Goal: Unclear

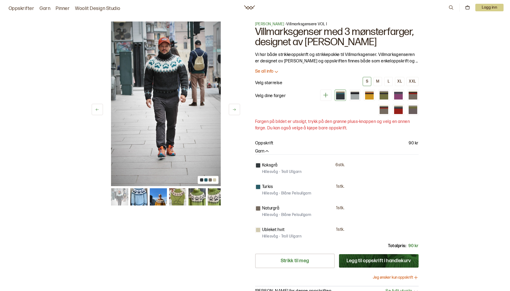
click at [237, 104] on button at bounding box center [234, 109] width 11 height 11
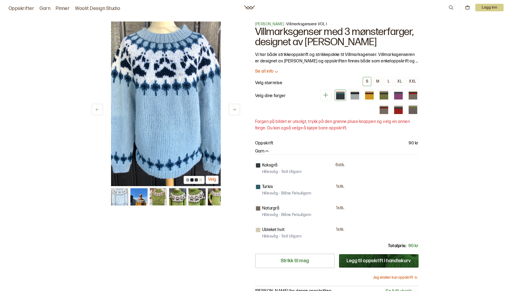
click at [237, 109] on button at bounding box center [234, 109] width 11 height 11
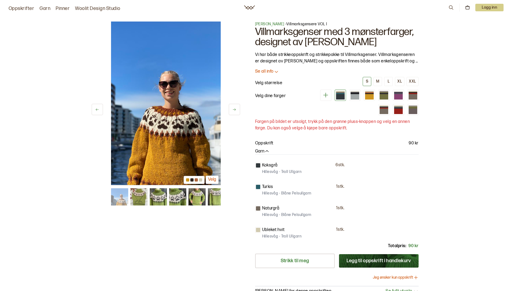
click at [237, 109] on button at bounding box center [234, 109] width 11 height 11
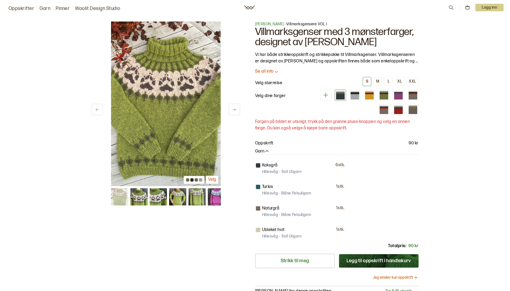
click at [237, 109] on button at bounding box center [234, 109] width 11 height 11
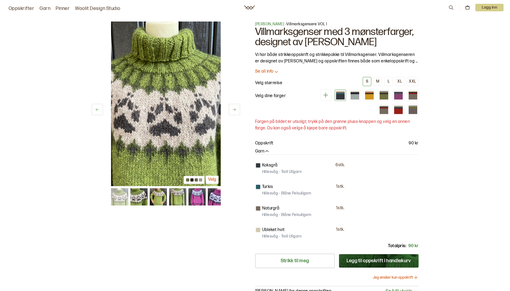
click at [236, 109] on icon at bounding box center [234, 109] width 4 height 4
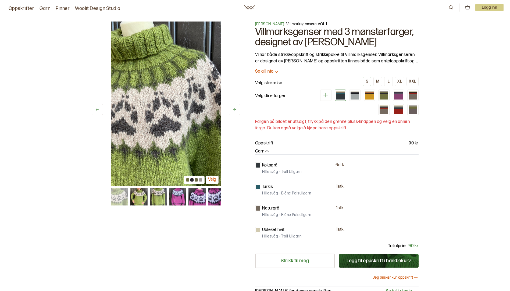
click at [235, 109] on icon at bounding box center [234, 109] width 4 height 4
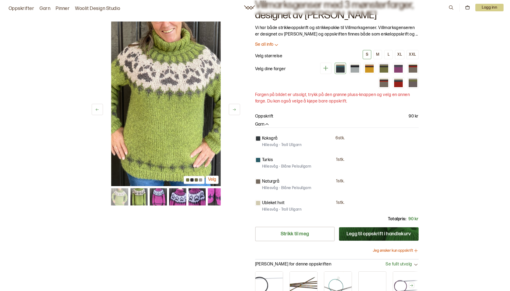
click at [235, 109] on icon at bounding box center [234, 109] width 3 height 2
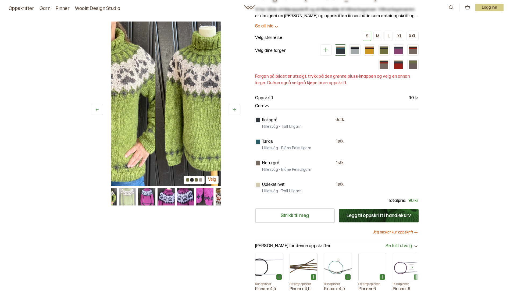
click at [235, 109] on icon at bounding box center [234, 109] width 3 height 2
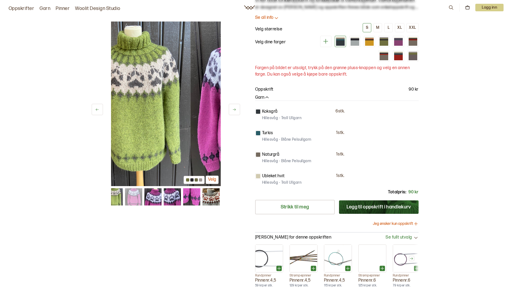
click at [235, 109] on icon at bounding box center [234, 109] width 3 height 2
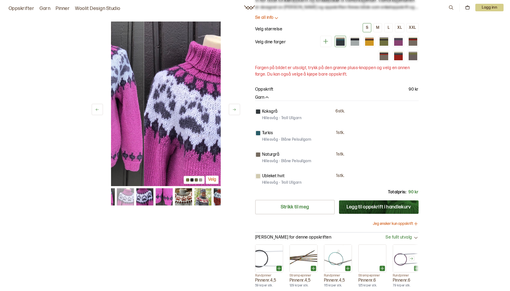
click at [235, 109] on icon at bounding box center [234, 109] width 3 height 2
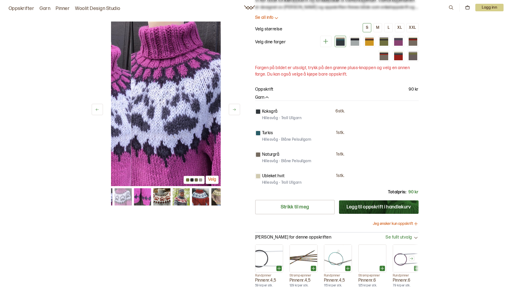
click at [235, 109] on icon at bounding box center [234, 109] width 3 height 2
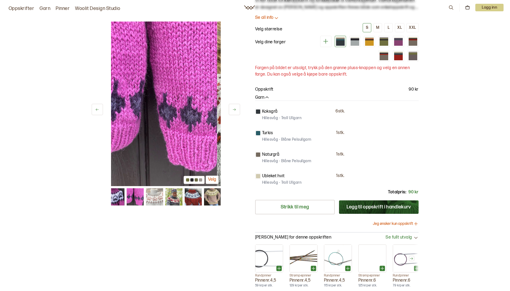
click at [235, 109] on icon at bounding box center [234, 109] width 3 height 2
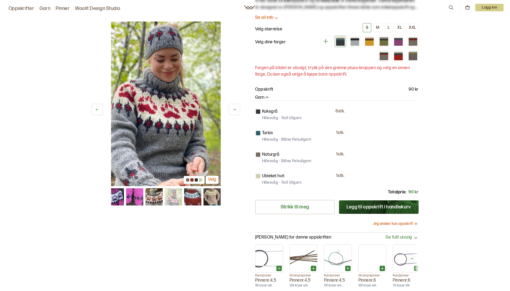
click at [234, 111] on icon at bounding box center [234, 109] width 4 height 4
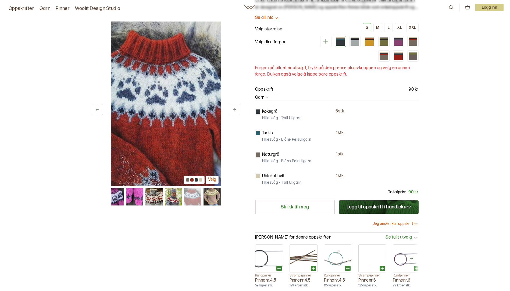
click at [234, 111] on icon at bounding box center [234, 109] width 4 height 4
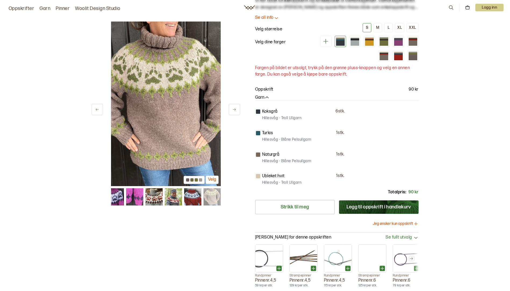
click at [234, 111] on button at bounding box center [234, 109] width 11 height 11
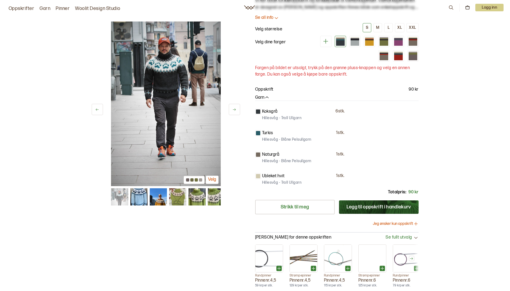
click at [234, 111] on button at bounding box center [234, 109] width 11 height 11
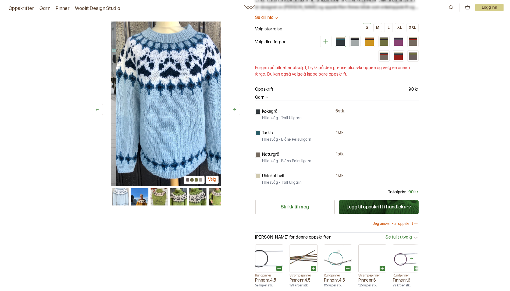
click at [234, 111] on button at bounding box center [234, 109] width 11 height 11
